Goal: Check status: Check status

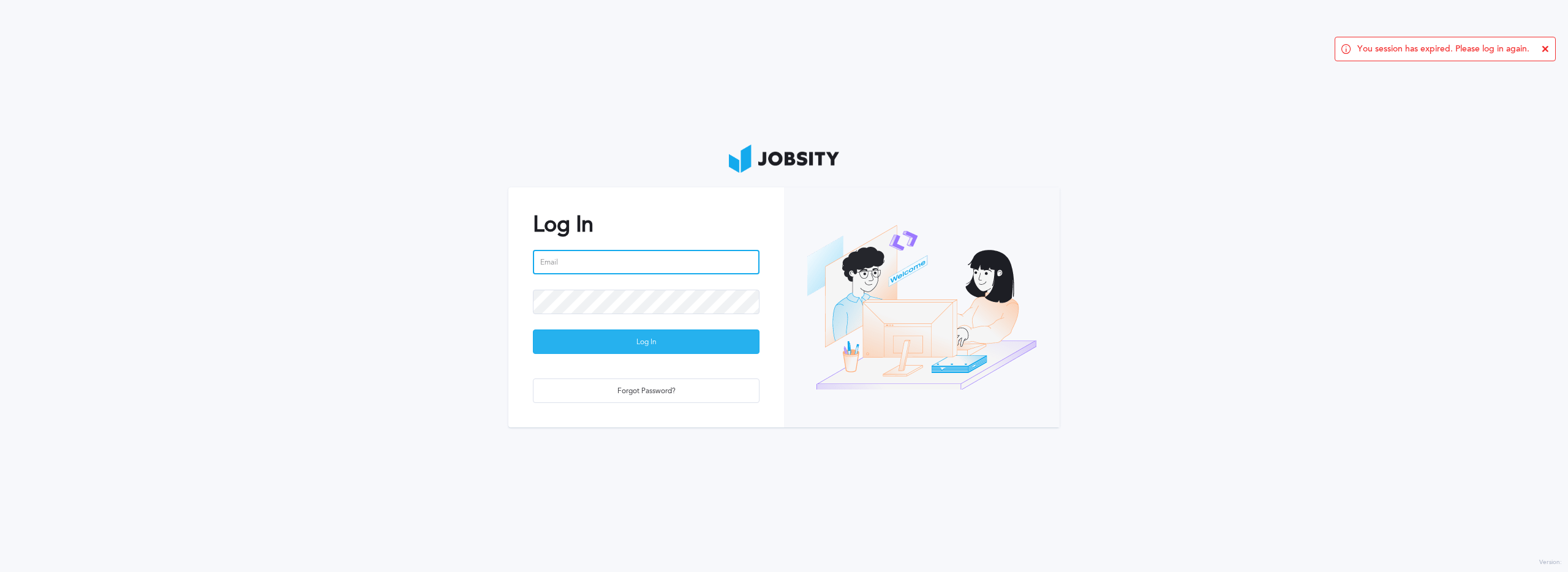
type input "[PERSON_NAME][EMAIL_ADDRESS][PERSON_NAME][DOMAIN_NAME]"
click at [627, 339] on div "Log In" at bounding box center [646, 342] width 225 height 25
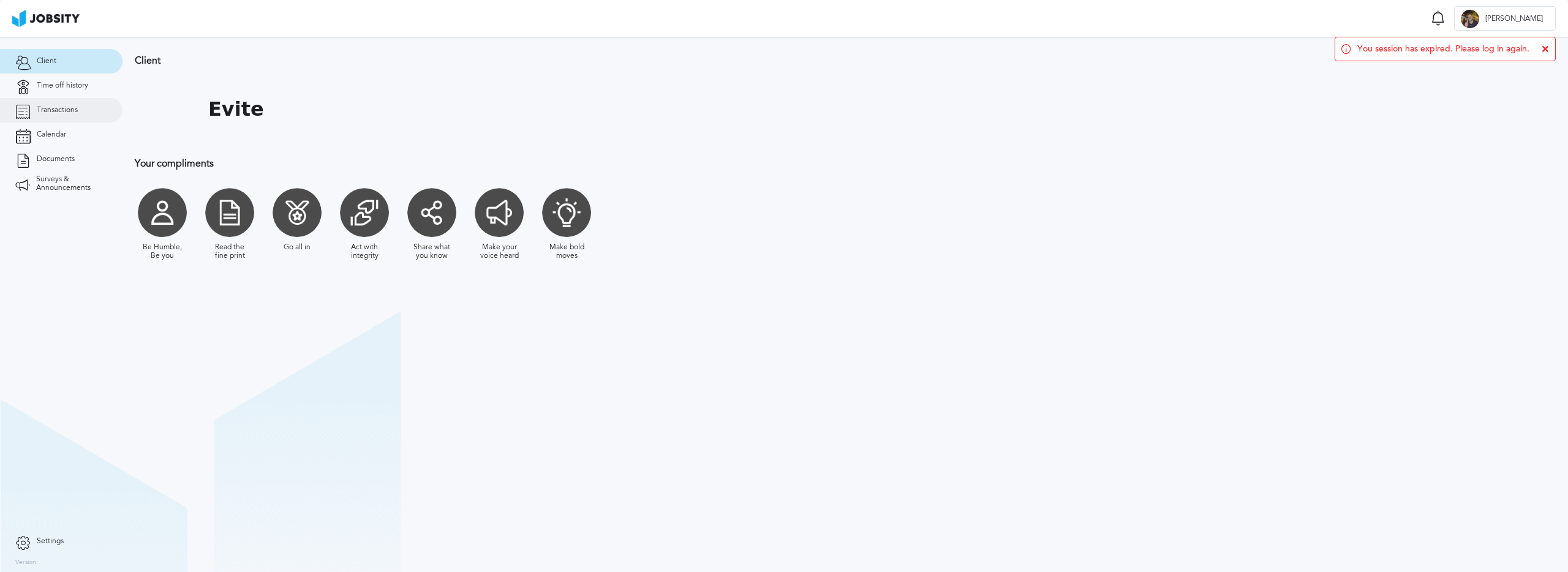
click at [64, 111] on span "Transactions" at bounding box center [57, 110] width 41 height 9
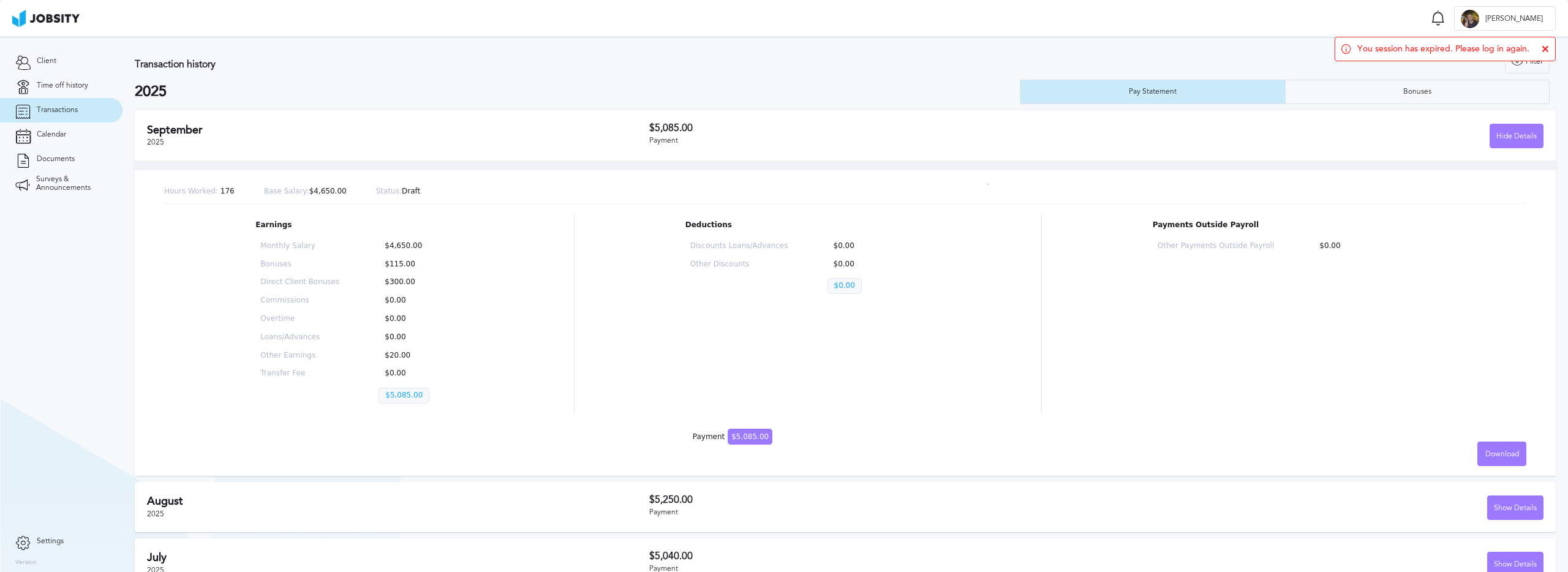
click at [552, 126] on h2 "September" at bounding box center [398, 130] width 502 height 13
click at [1504, 144] on div "Hide Details" at bounding box center [1516, 137] width 53 height 25
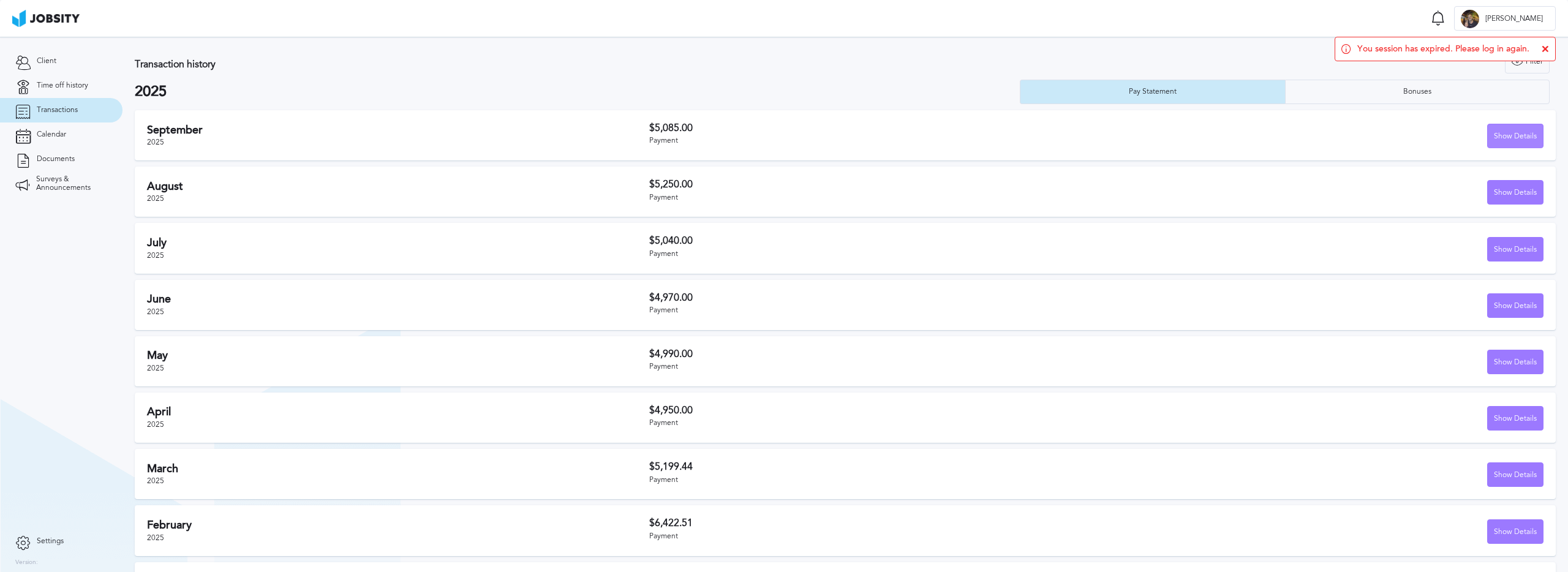
click at [1488, 142] on div "Show Details" at bounding box center [1515, 137] width 55 height 25
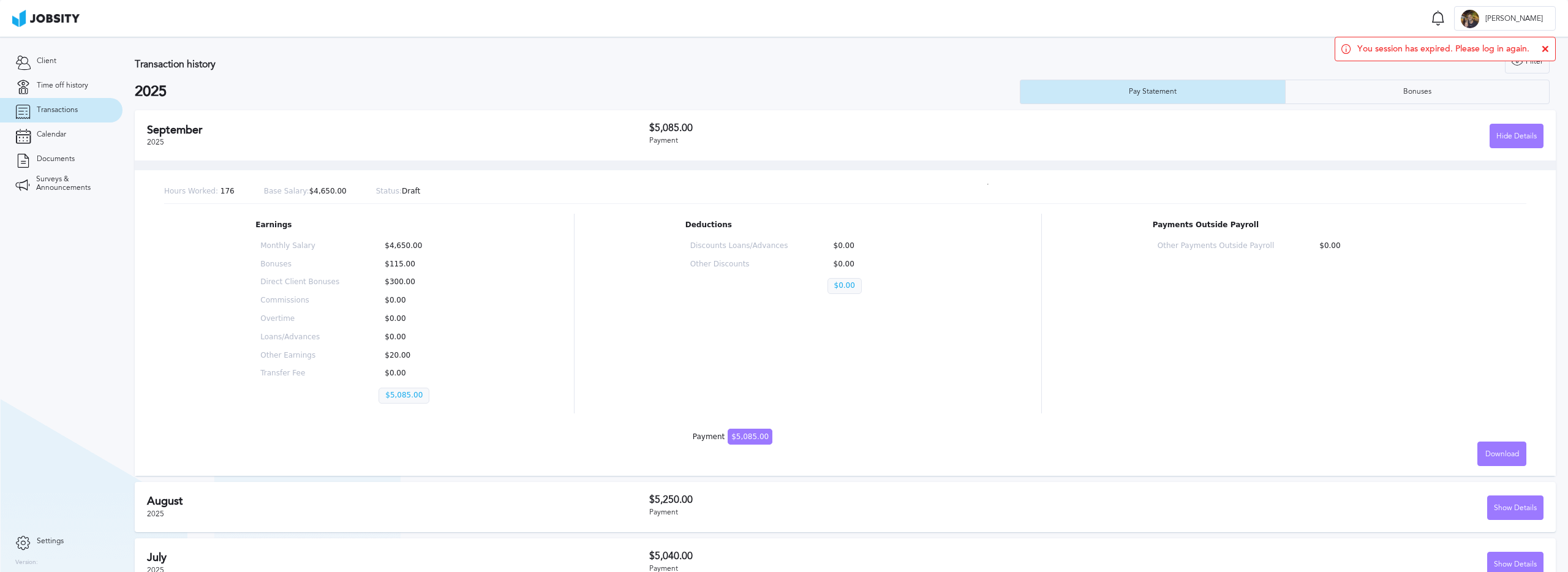
click at [450, 275] on div "Monthly Salary $4,650.00 Bonuses $115.00 Direct Client Bonuses $300.00 Commissi…" at bounding box center [359, 325] width 207 height 177
drag, startPoint x: 411, startPoint y: 247, endPoint x: 420, endPoint y: 258, distance: 14.2
click at [380, 247] on p "$4,650.00" at bounding box center [418, 246] width 79 height 9
click at [447, 261] on p "$115.00" at bounding box center [418, 264] width 79 height 9
drag, startPoint x: 401, startPoint y: 264, endPoint x: 380, endPoint y: 265, distance: 21.0
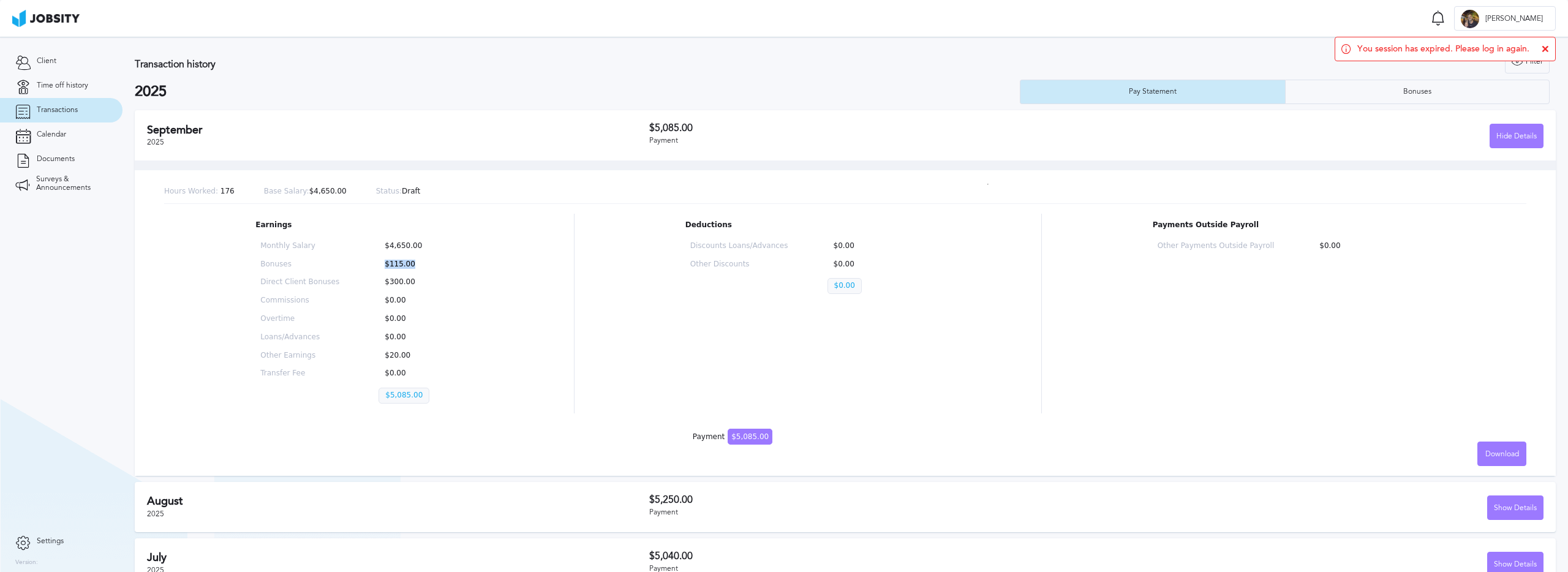
click at [380, 265] on p "$115.00" at bounding box center [418, 264] width 79 height 9
click at [452, 269] on div "Monthly Salary $4,650.00 Bonuses $115.00 Direct Client Bonuses $300.00 Commissi…" at bounding box center [359, 325] width 207 height 177
drag, startPoint x: 431, startPoint y: 285, endPoint x: 406, endPoint y: 282, distance: 25.2
click at [372, 283] on div "Monthly Salary $4,650.00 Bonuses $115.00 Direct Client Bonuses $300.00 Commissi…" at bounding box center [359, 325] width 207 height 177
